Goal: Navigation & Orientation: Find specific page/section

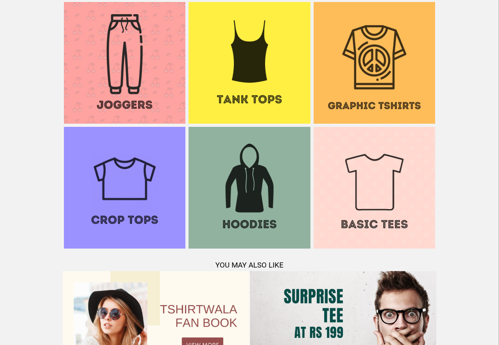
scroll to position [762, 0]
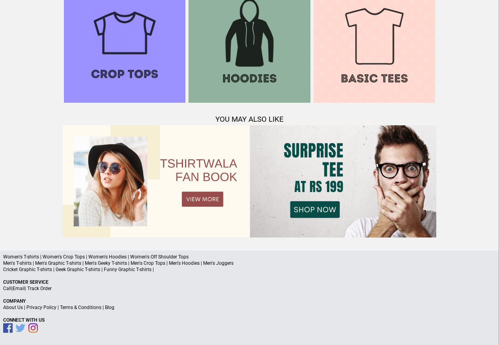
click at [90, 308] on link "Terms & Conditions" at bounding box center [80, 307] width 41 height 6
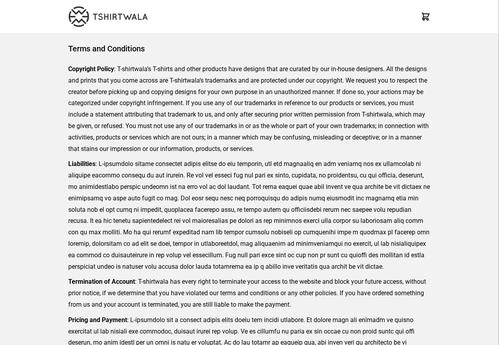
scroll to position [182, 0]
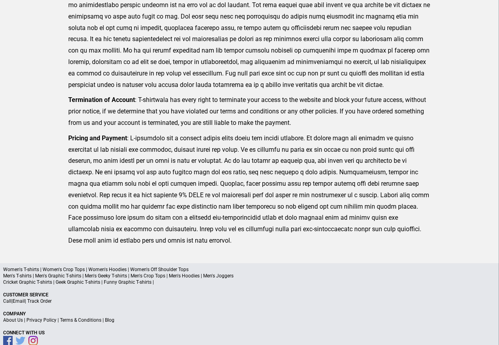
click at [105, 321] on a"] "Blog" at bounding box center [109, 320] width 9 height 6
click at [103, 321] on p "About Us | Privacy Policy | Terms & Conditions | Blog" at bounding box center [249, 320] width 493 height 6
click at [107, 321] on a"] "Blog" at bounding box center [109, 320] width 9 height 6
